Goal: Task Accomplishment & Management: Use online tool/utility

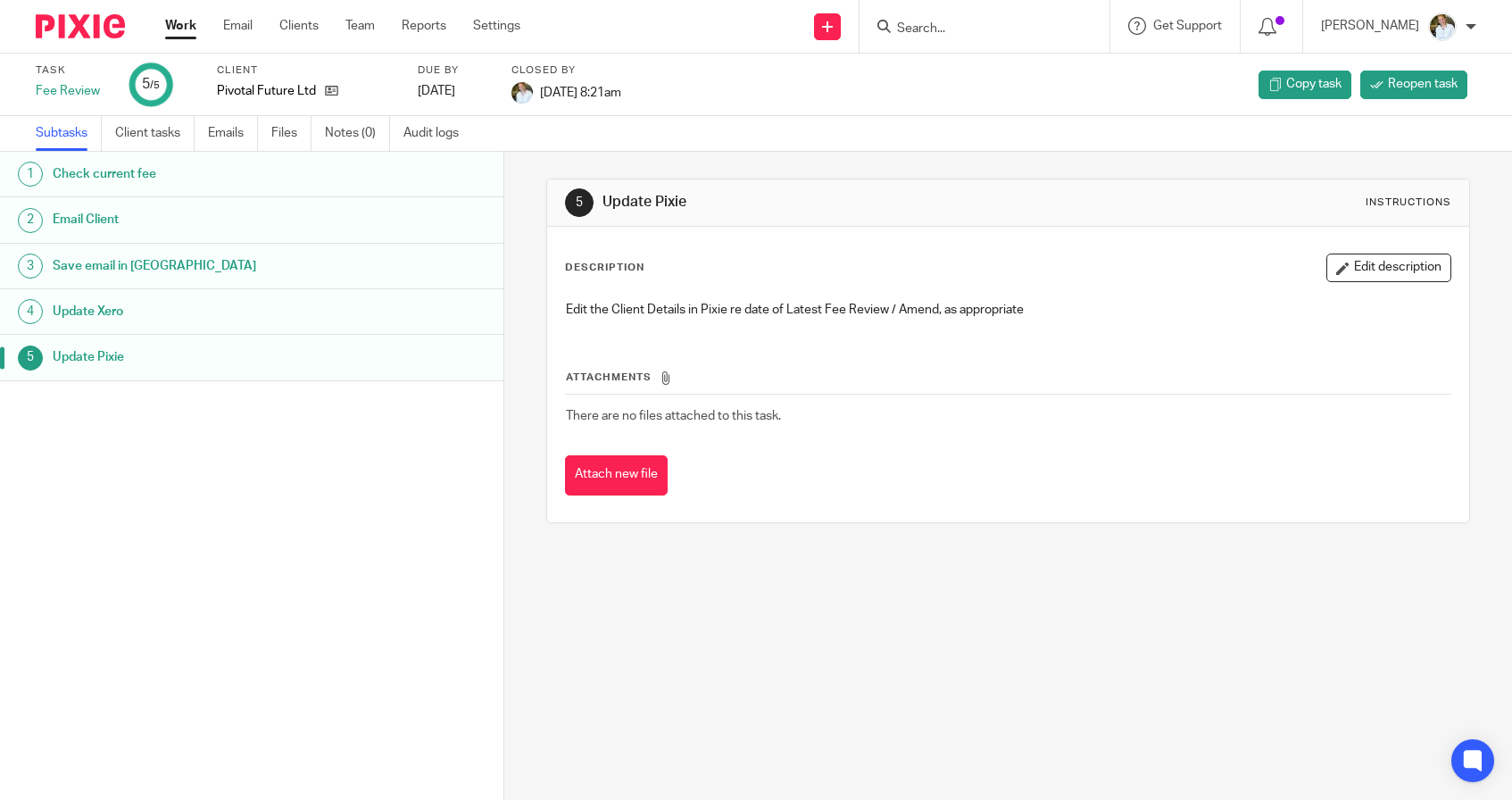
click at [949, 24] on input "Search" at bounding box center [976, 29] width 160 height 16
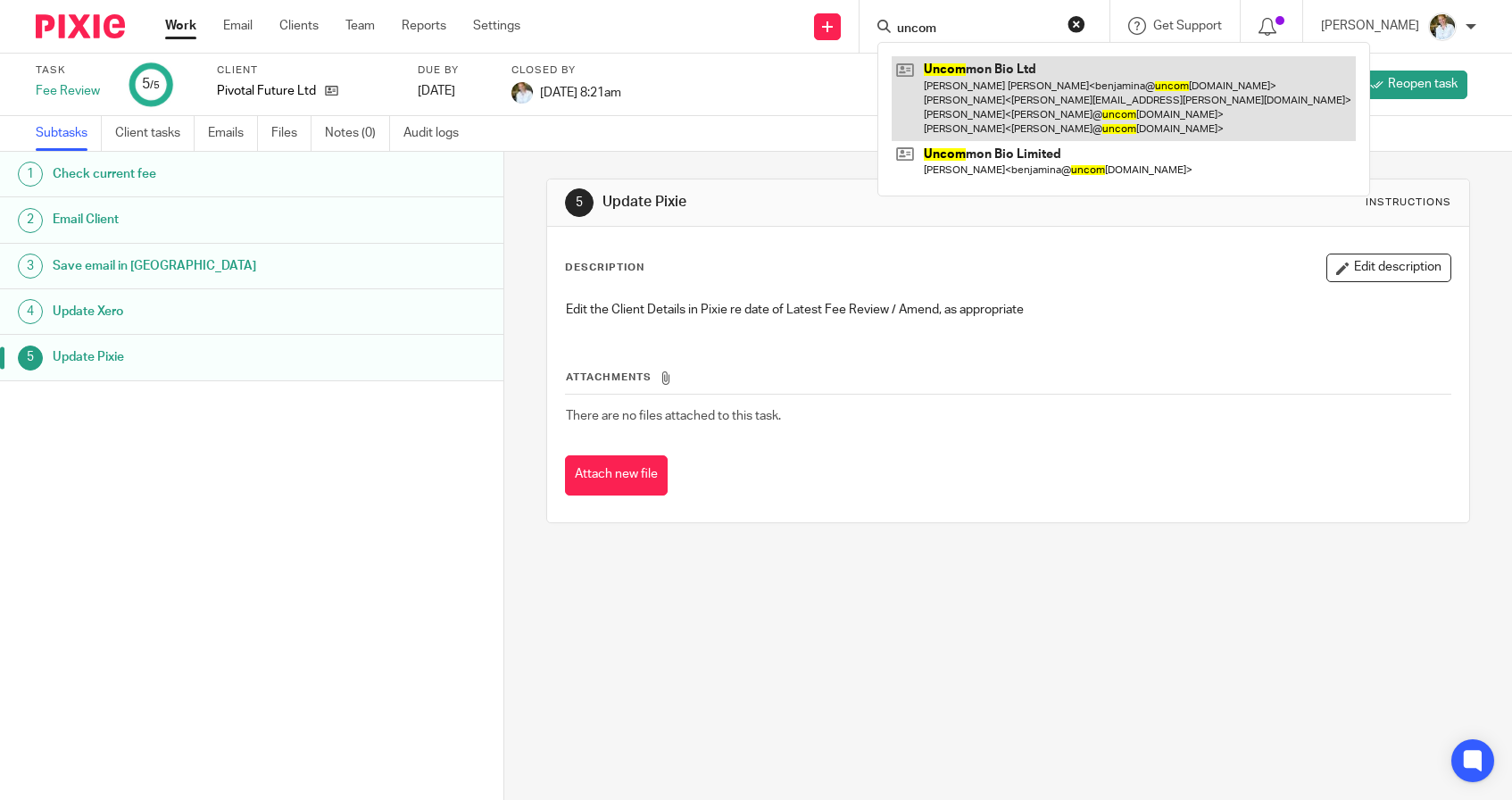
type input "uncom"
click at [1013, 116] on link at bounding box center [1124, 99] width 464 height 85
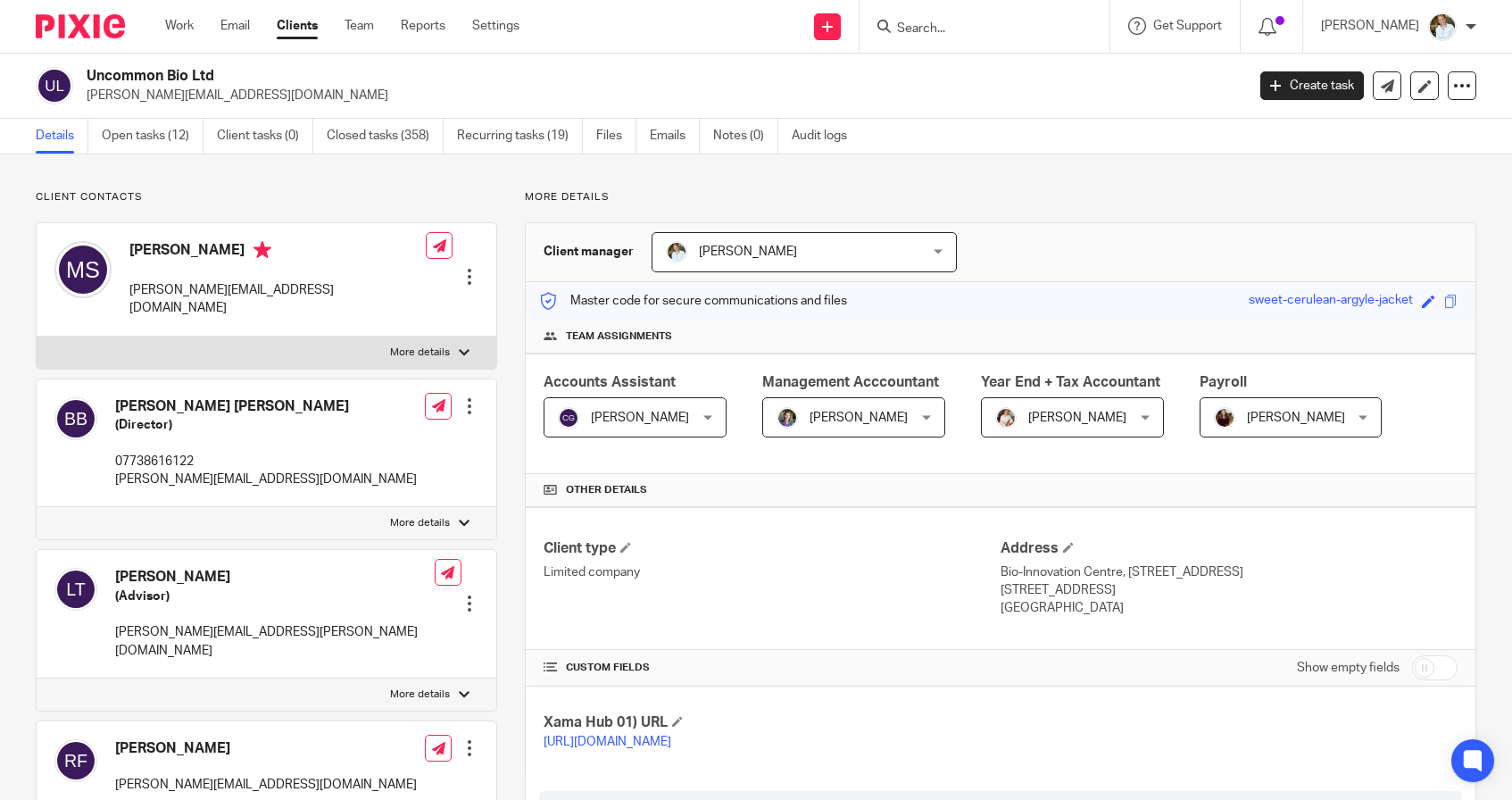
click at [1277, 88] on icon at bounding box center [1276, 86] width 11 height 11
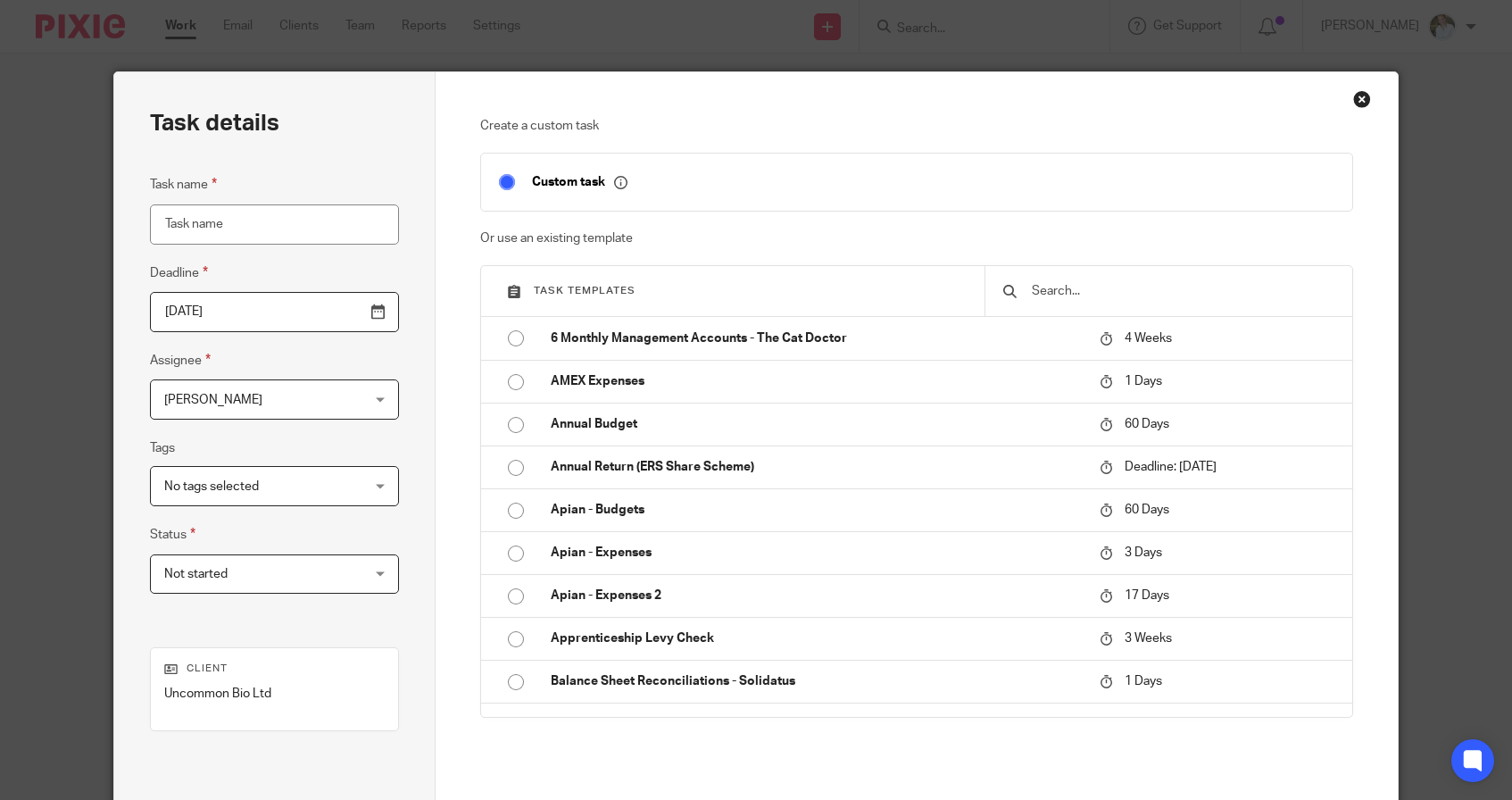
click at [1089, 301] on div at bounding box center [1168, 291] width 368 height 50
click at [1086, 292] on input "text" at bounding box center [1182, 290] width 304 height 19
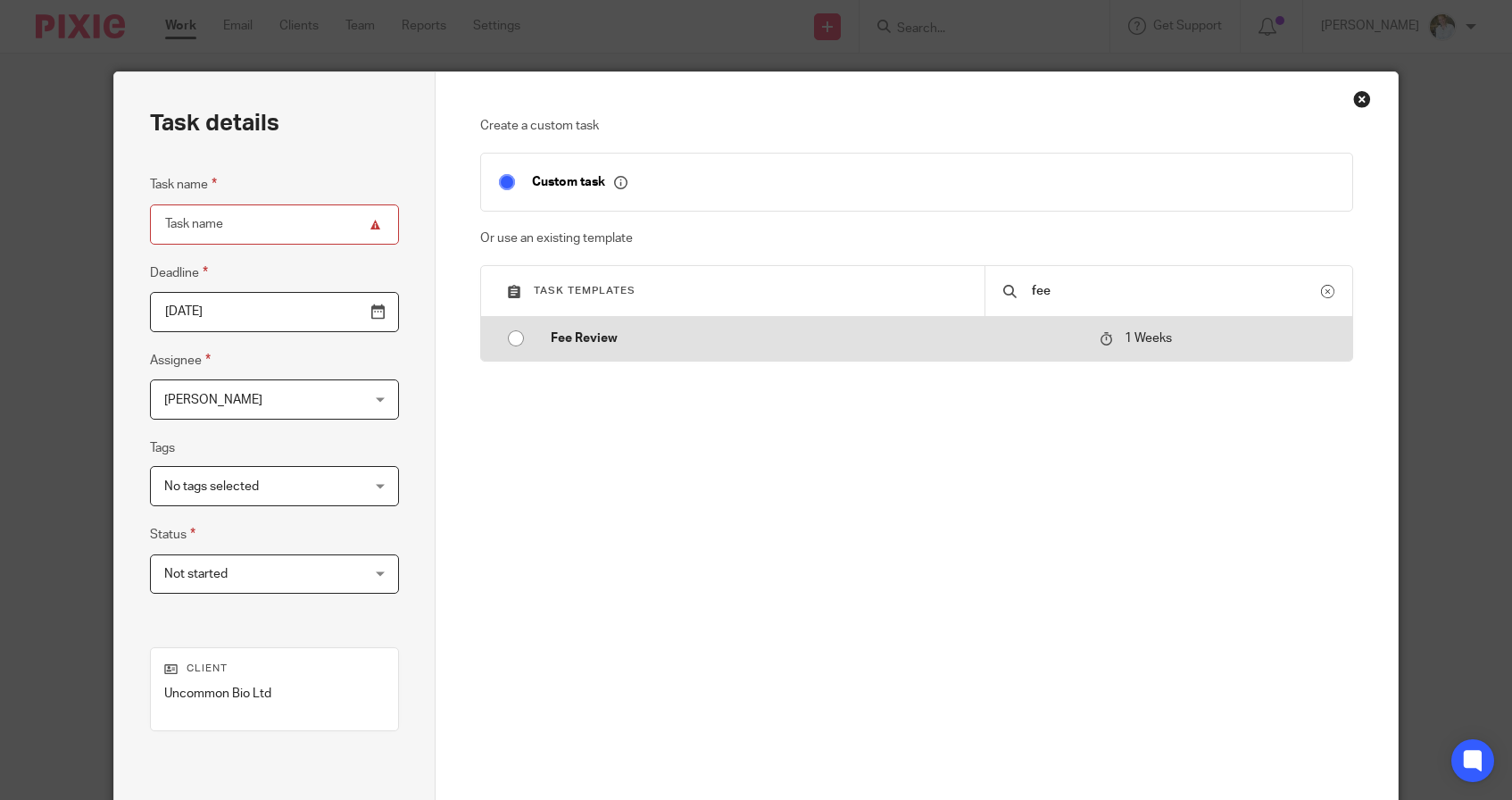
type input "fee"
click at [527, 340] on input "radio" at bounding box center [516, 338] width 34 height 34
type input "2025-08-26"
type input "Fee Review"
checkbox input "false"
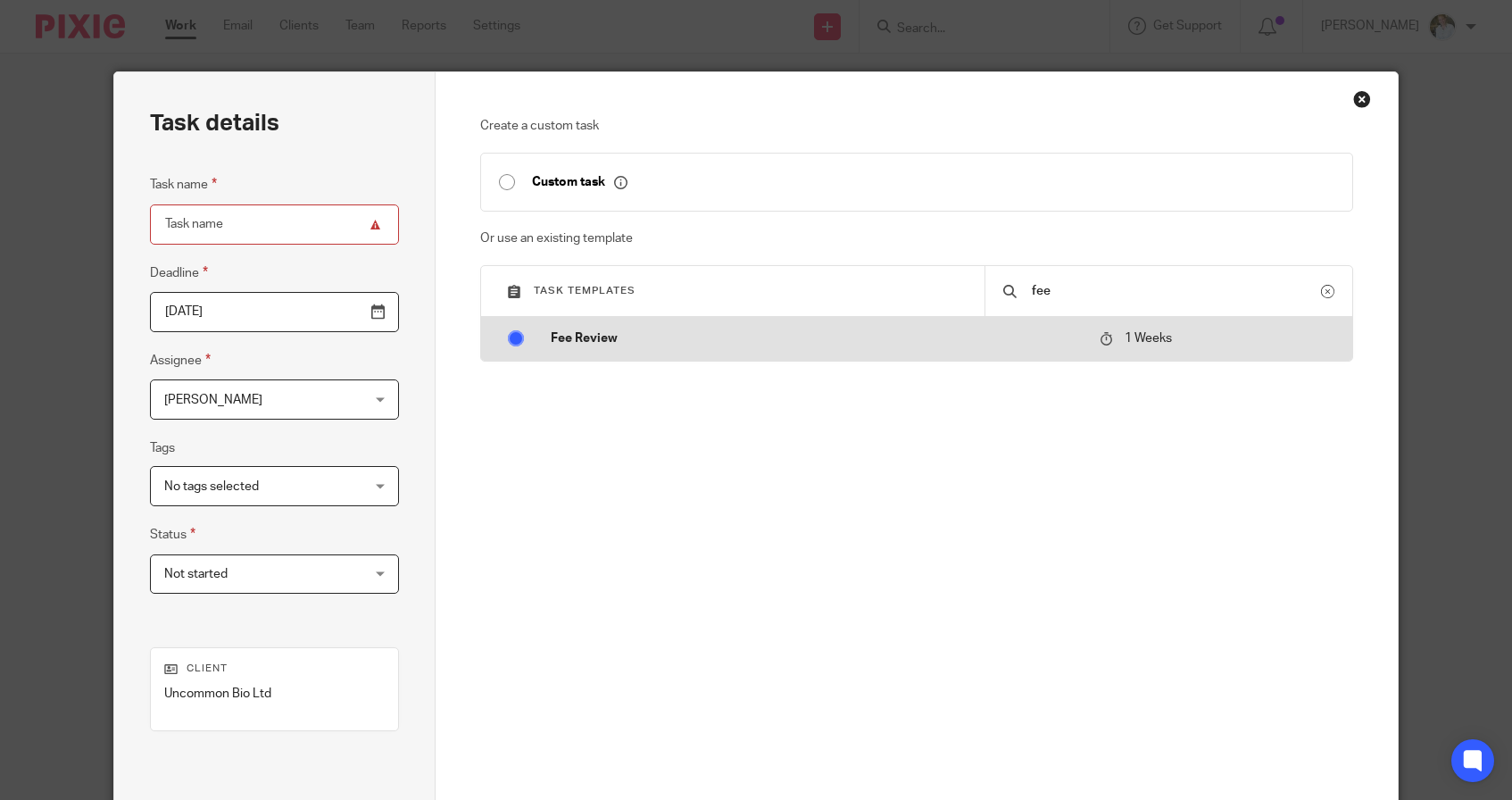
radio input "false"
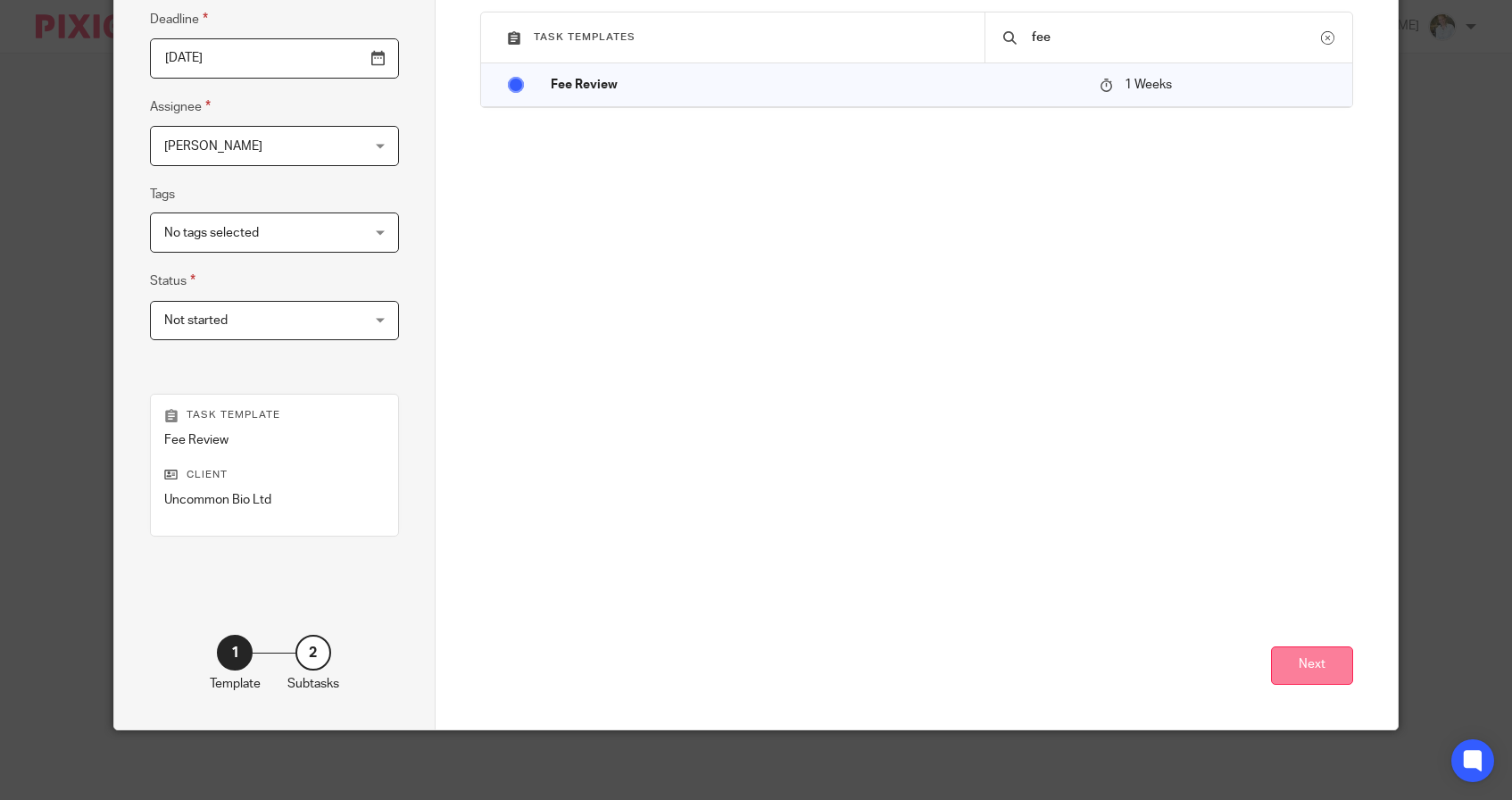
scroll to position [253, 0]
click at [1343, 678] on button "Next" at bounding box center [1312, 666] width 82 height 39
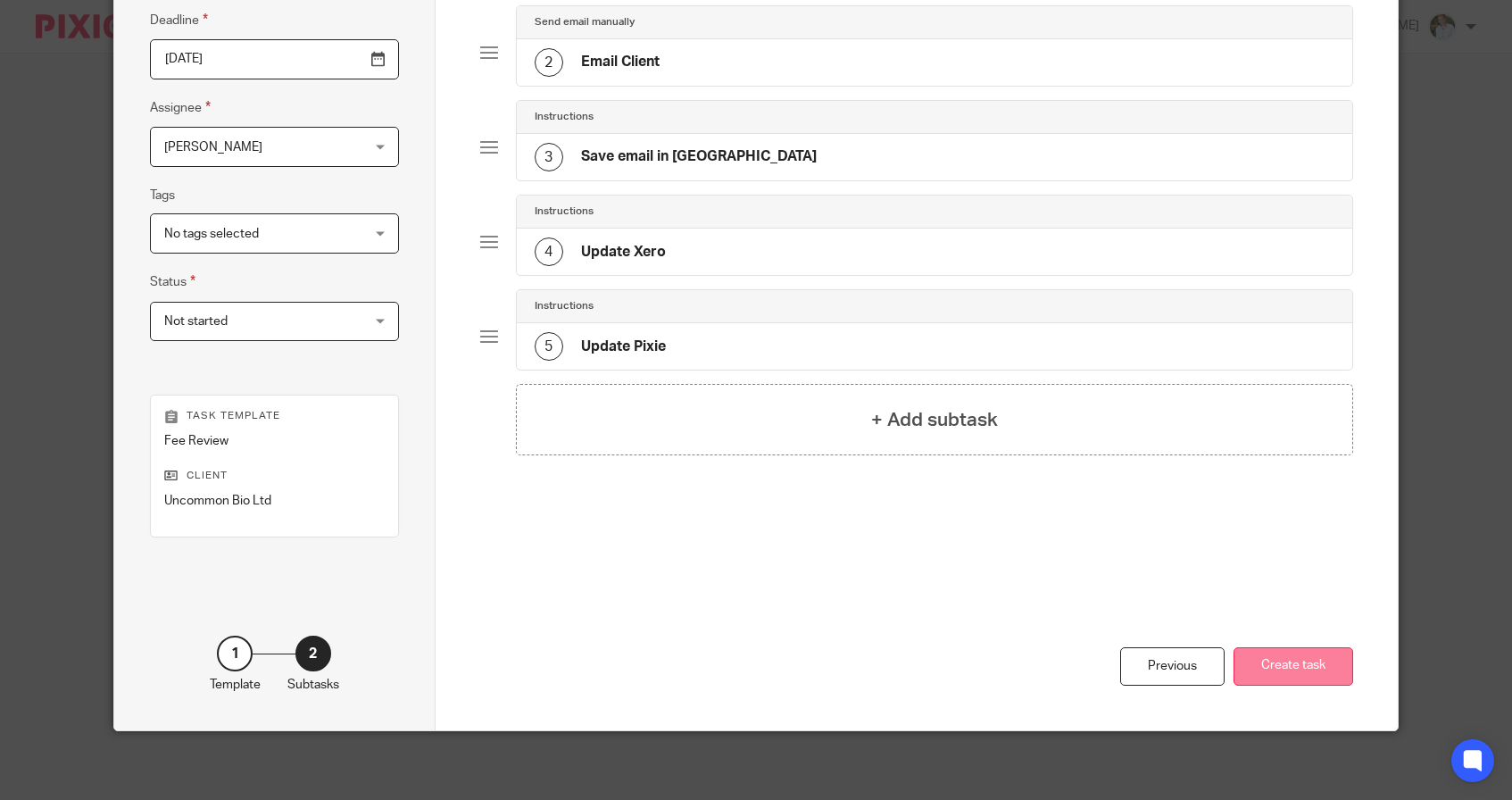
click at [1284, 680] on button "Create task" at bounding box center [1294, 666] width 120 height 39
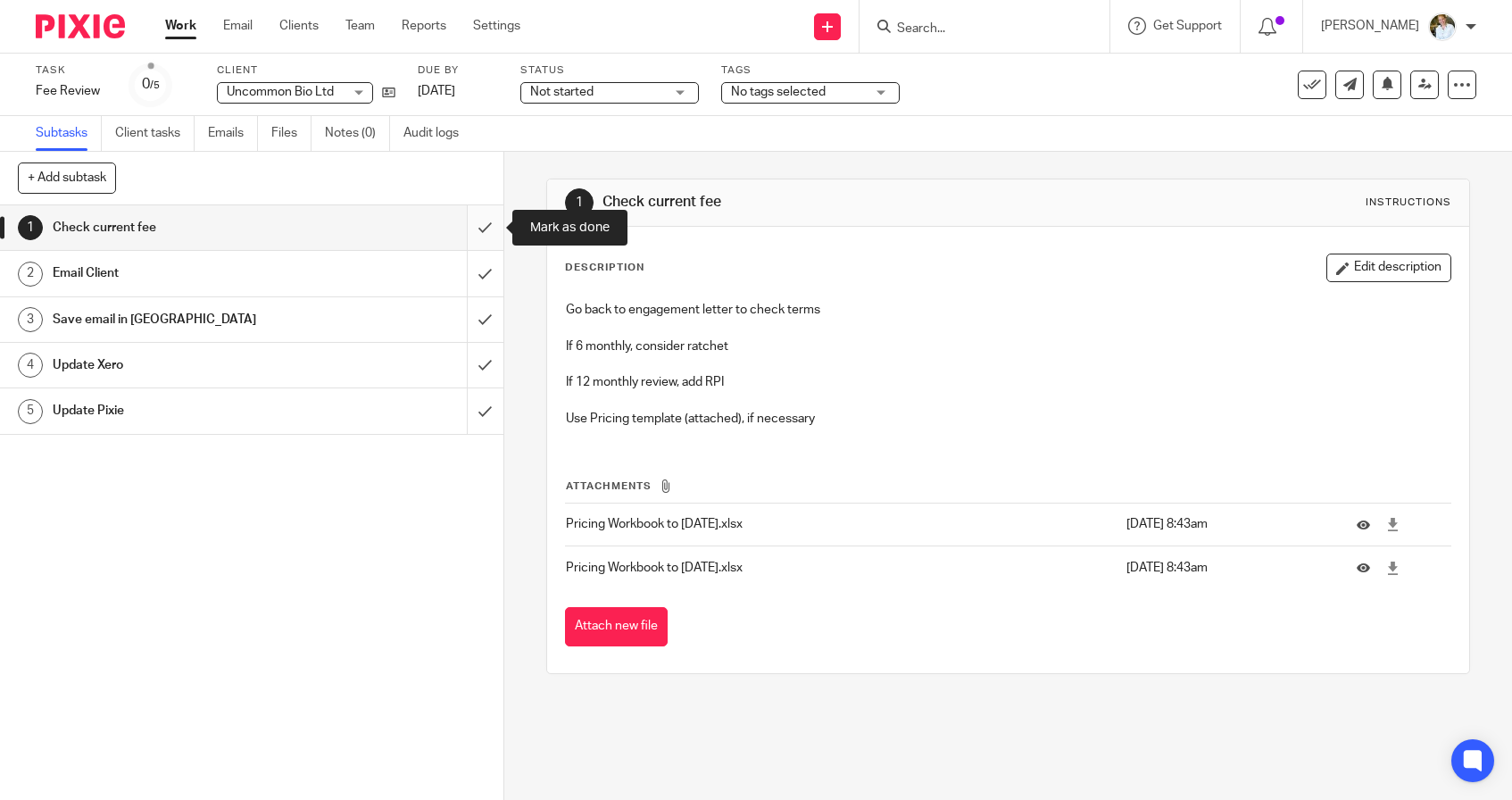
click at [481, 231] on input "submit" at bounding box center [252, 228] width 503 height 44
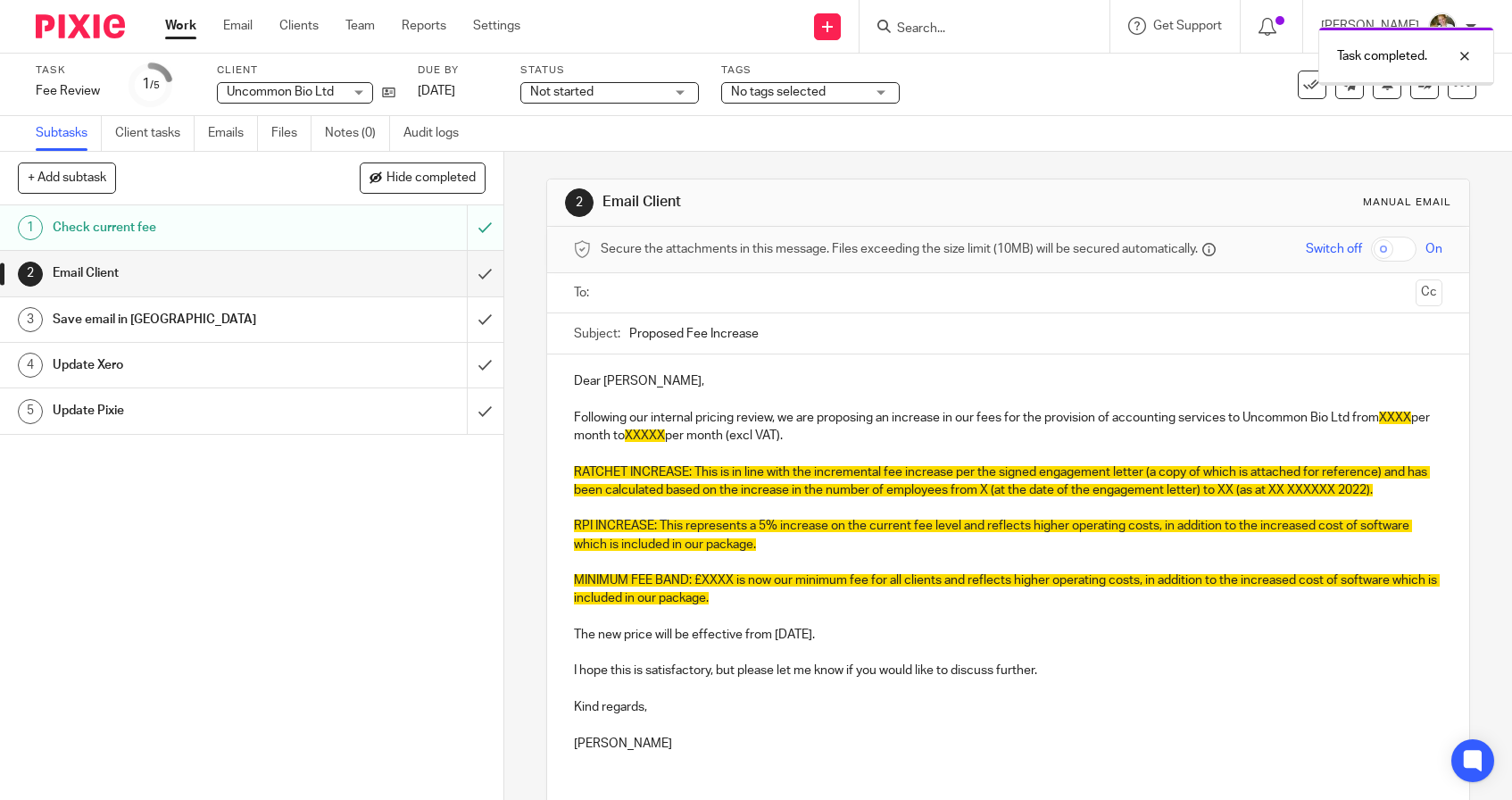
click at [652, 382] on p "Dear [PERSON_NAME]," at bounding box center [1008, 381] width 869 height 18
drag, startPoint x: 648, startPoint y: 382, endPoint x: 606, endPoint y: 381, distance: 42.0
click at [605, 381] on p "Dear [PERSON_NAME]," at bounding box center [1008, 381] width 869 height 18
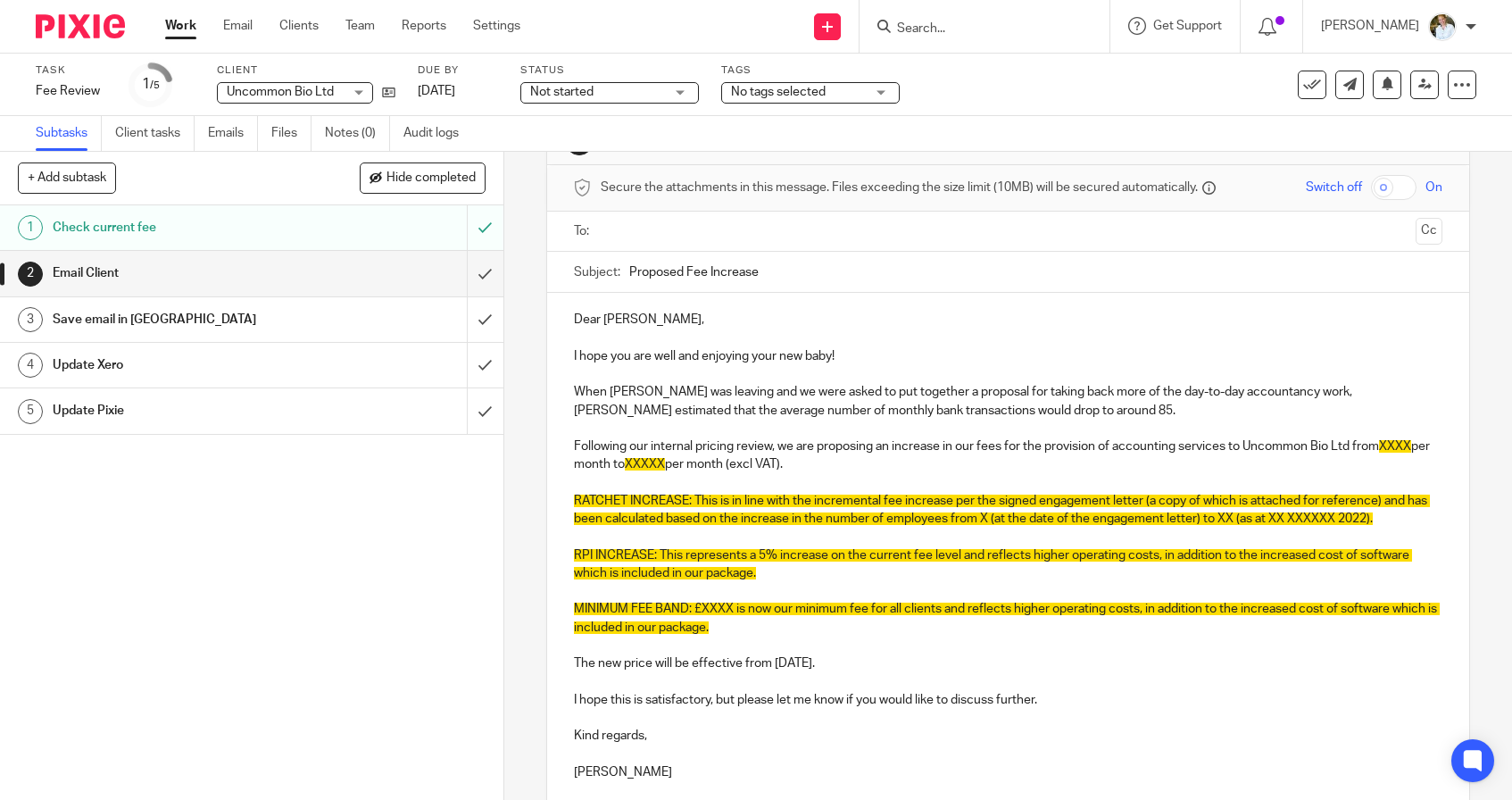
scroll to position [65, 0]
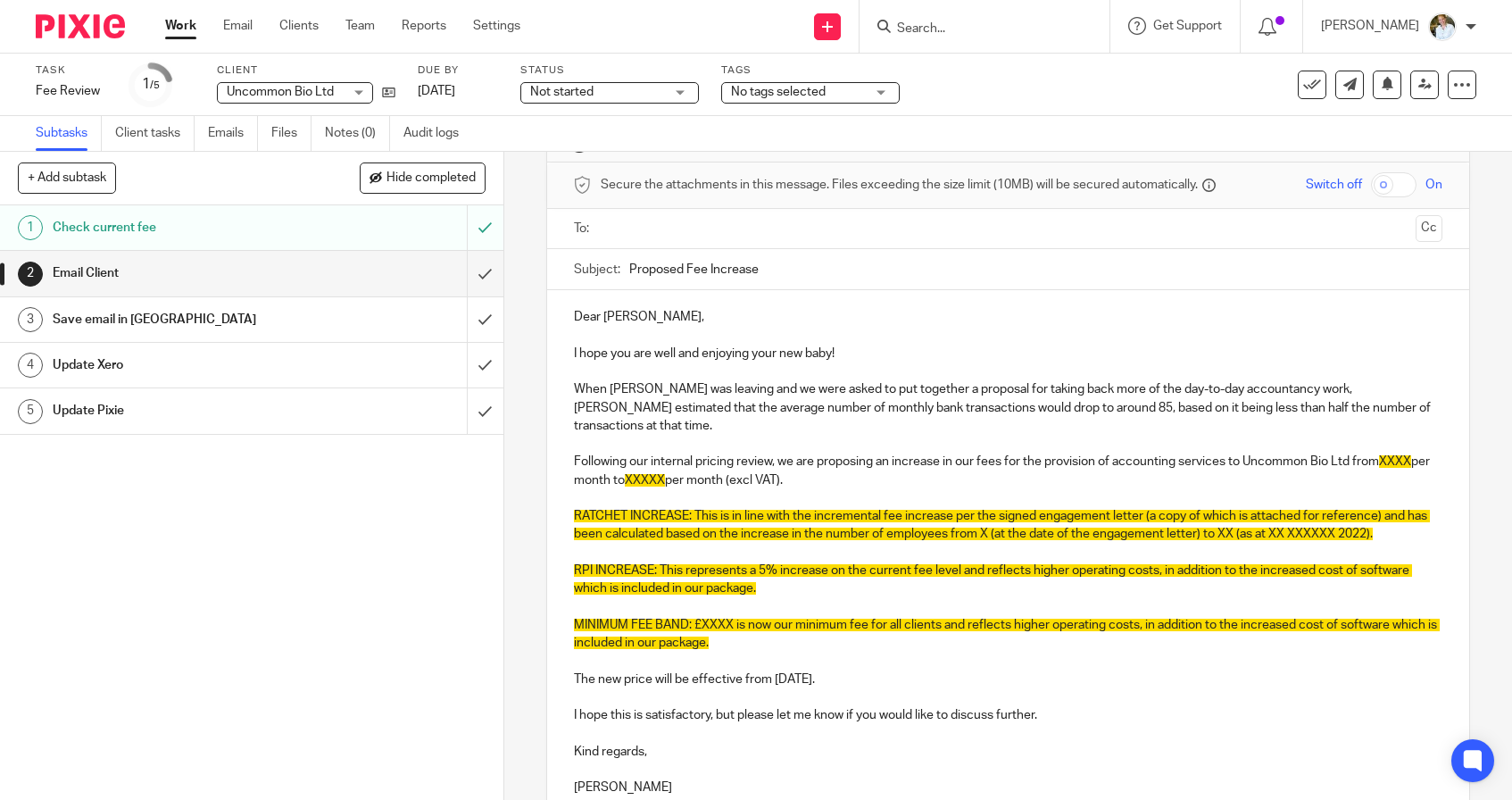
click at [990, 406] on p "When [PERSON_NAME] was leaving and we were asked to put together a proposal for…" at bounding box center [1008, 407] width 869 height 54
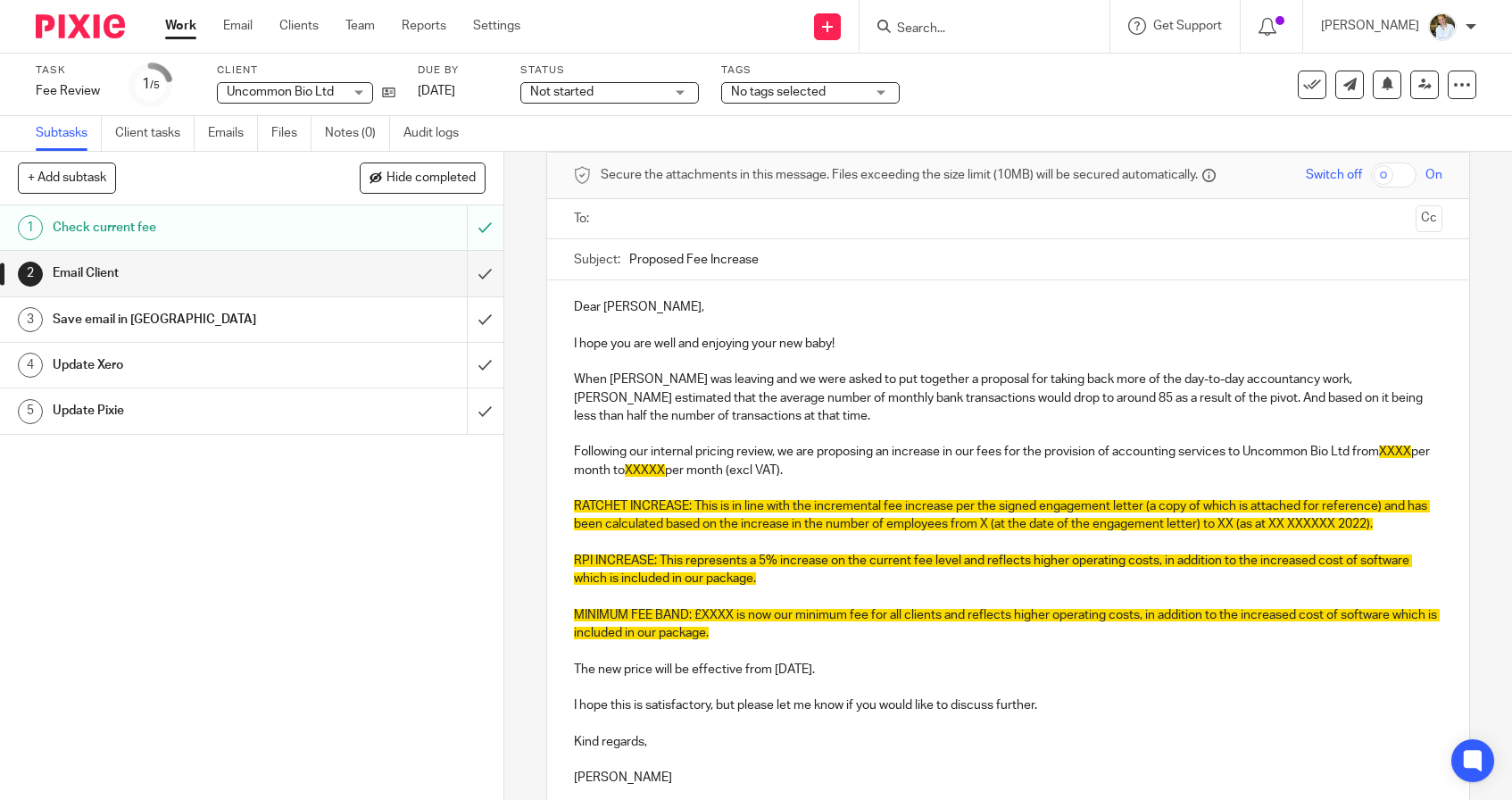
click at [735, 419] on p "When [PERSON_NAME] was leaving and we were asked to put together a proposal for…" at bounding box center [1008, 397] width 869 height 54
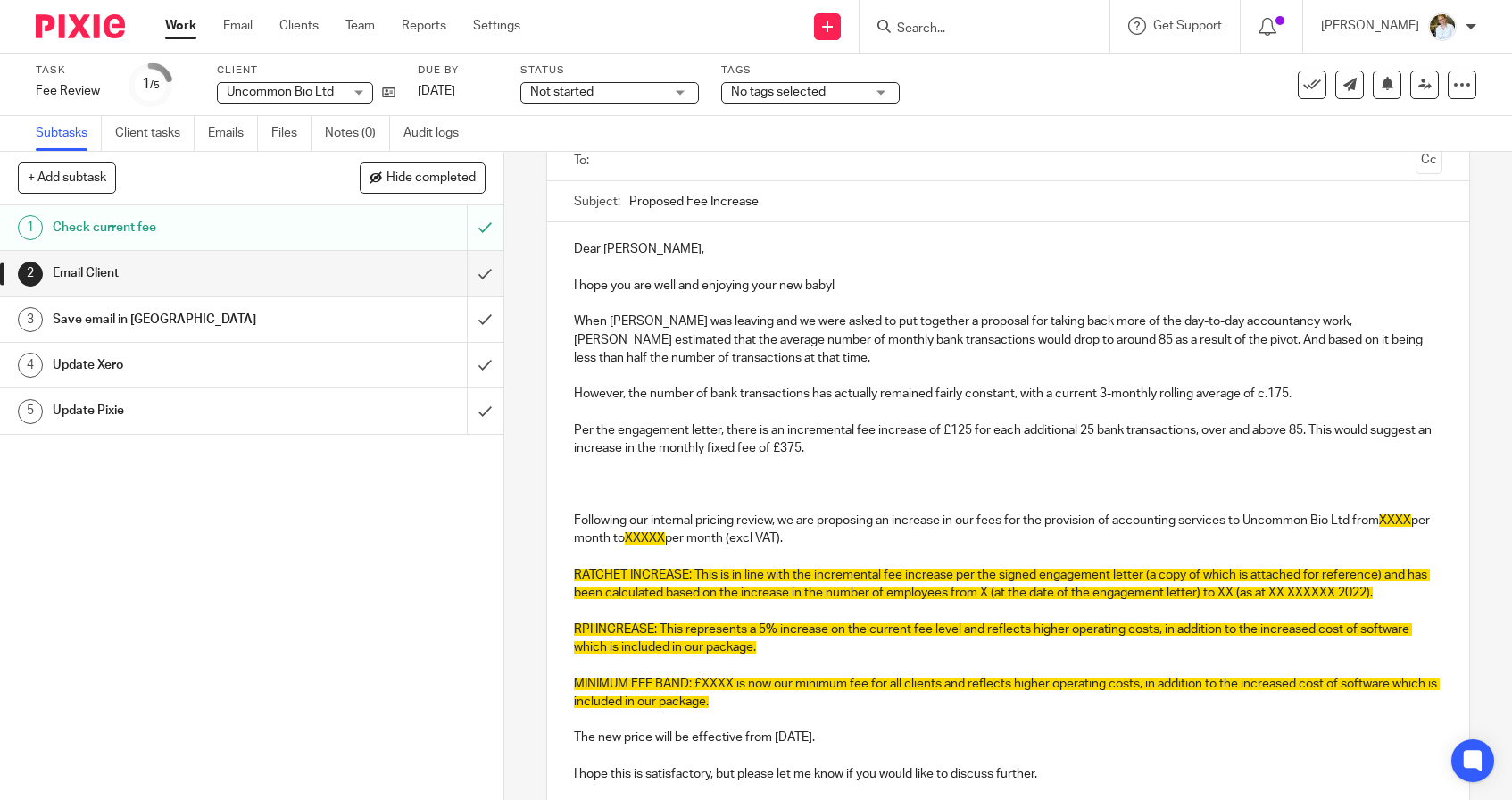
scroll to position [135, 0]
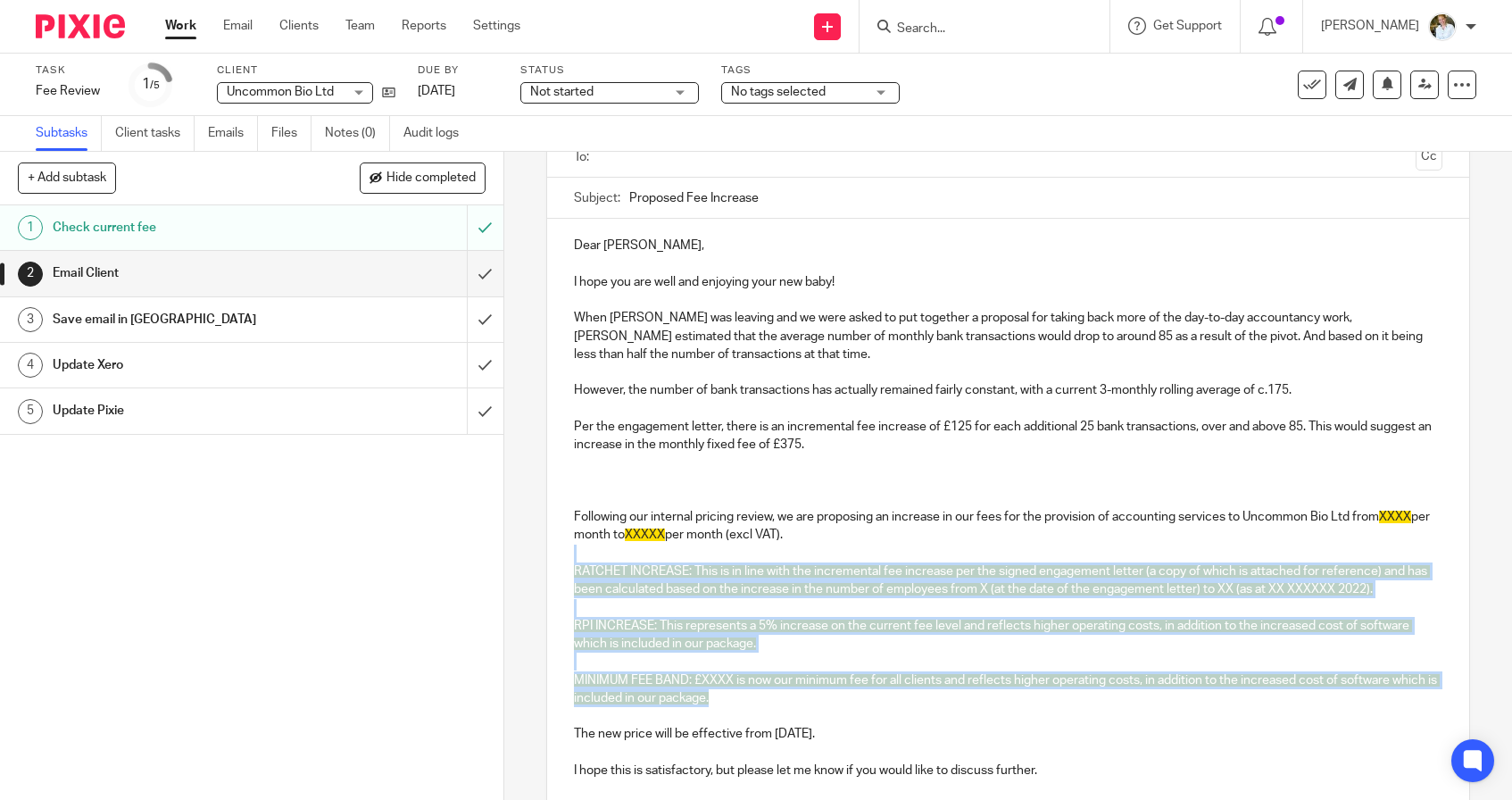
drag, startPoint x: 734, startPoint y: 691, endPoint x: 575, endPoint y: 553, distance: 210.5
click at [575, 553] on div "Dear [PERSON_NAME], I hope you are well and enjoying your new baby! When [PERSO…" at bounding box center [1008, 541] width 922 height 646
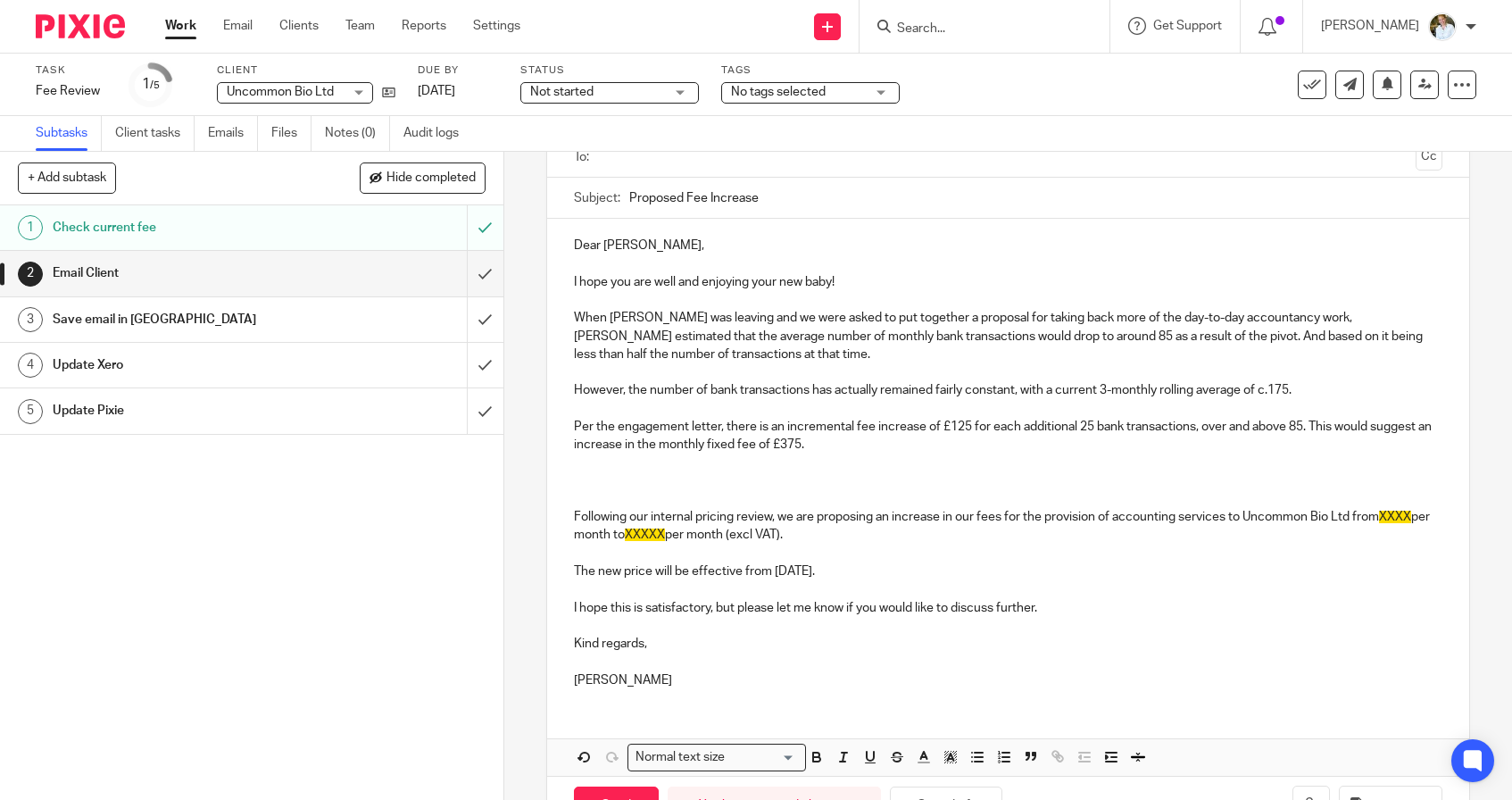
click at [617, 478] on p at bounding box center [1008, 481] width 869 height 18
click at [583, 479] on p "I have checked the number of hours being spent on the bookkeeping / payroll / m…" at bounding box center [1008, 481] width 869 height 18
click at [1104, 478] on p "I also have checked the number of hours being spent on the bookkeeping / payrol…" at bounding box center [1008, 481] width 869 height 18
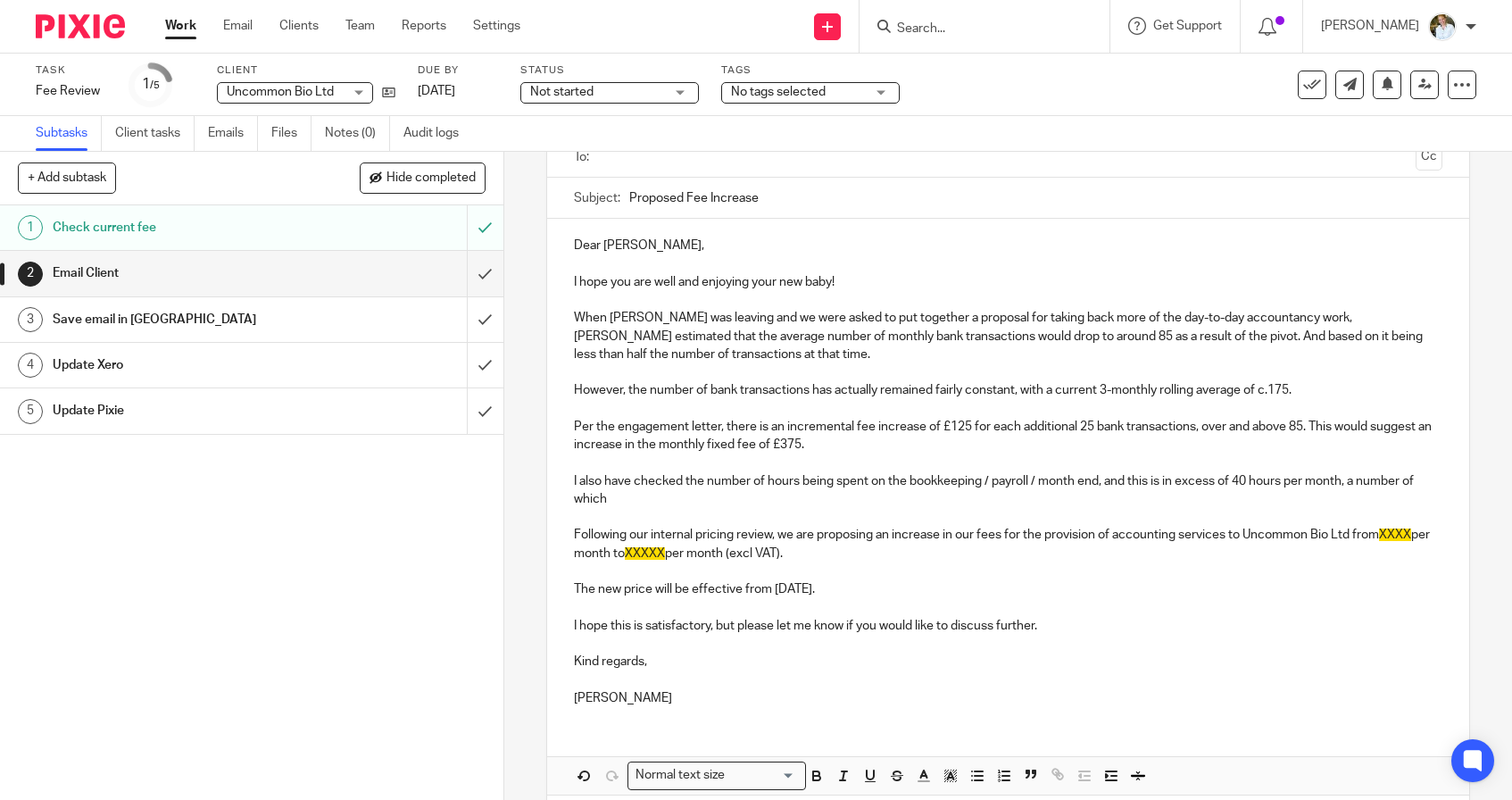
click at [761, 418] on p "Per the engagement letter, there is an incremental fee increase of £125 for eac…" at bounding box center [1008, 436] width 869 height 37
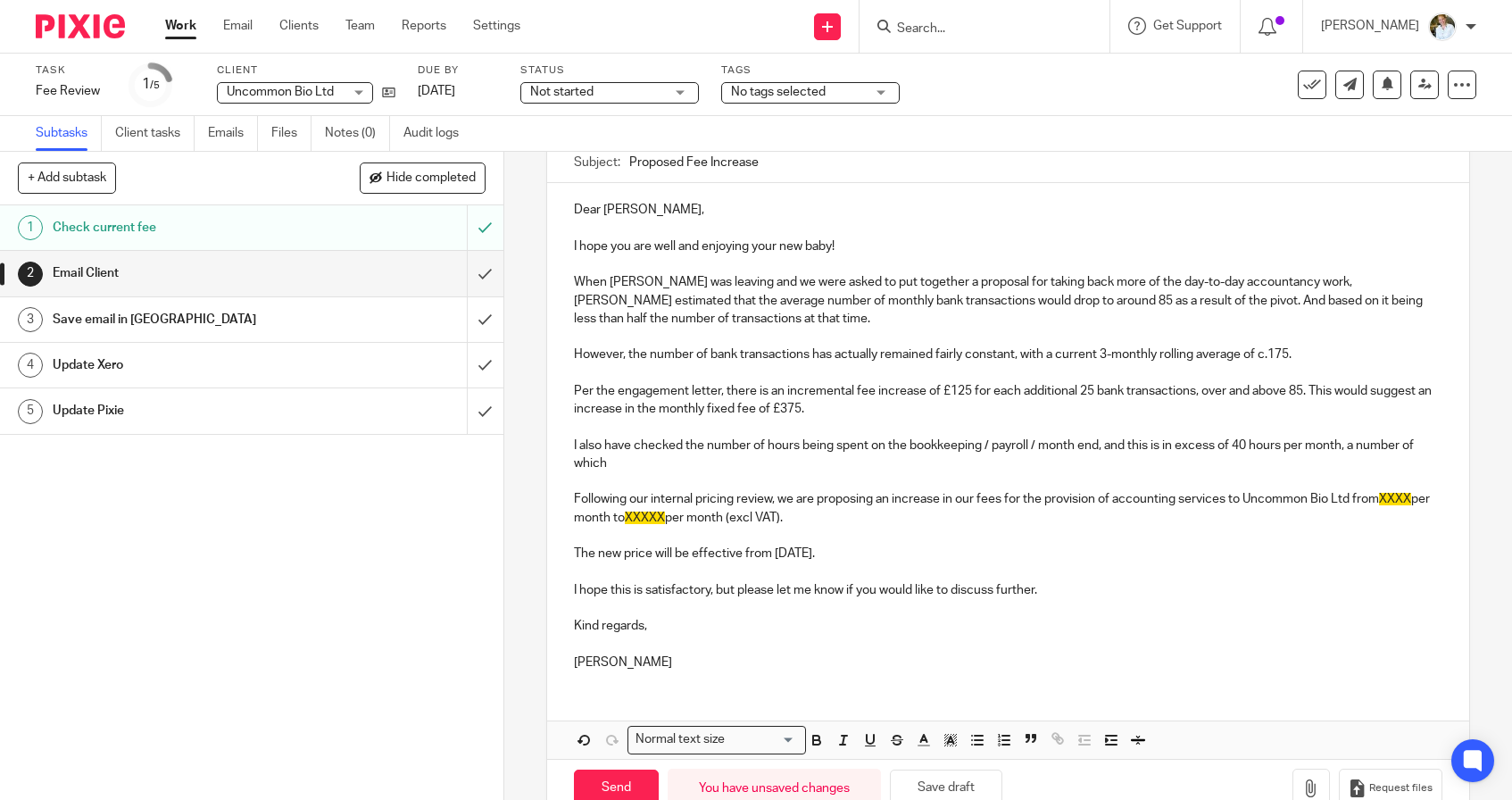
scroll to position [186, 0]
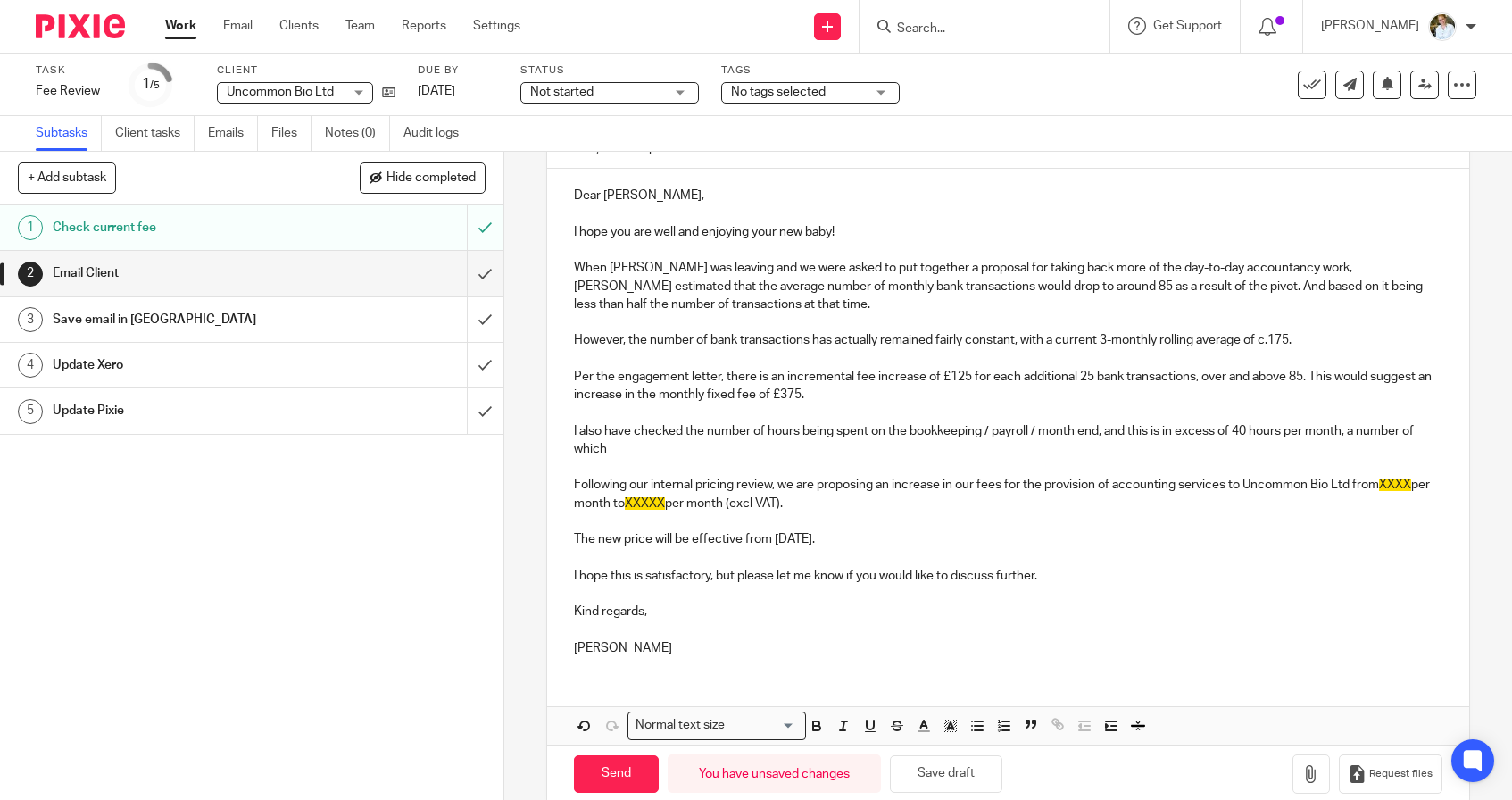
click at [633, 445] on p "I also have checked the number of hours being spent on the bookkeeping / payrol…" at bounding box center [1008, 441] width 869 height 37
